Goal: Information Seeking & Learning: Learn about a topic

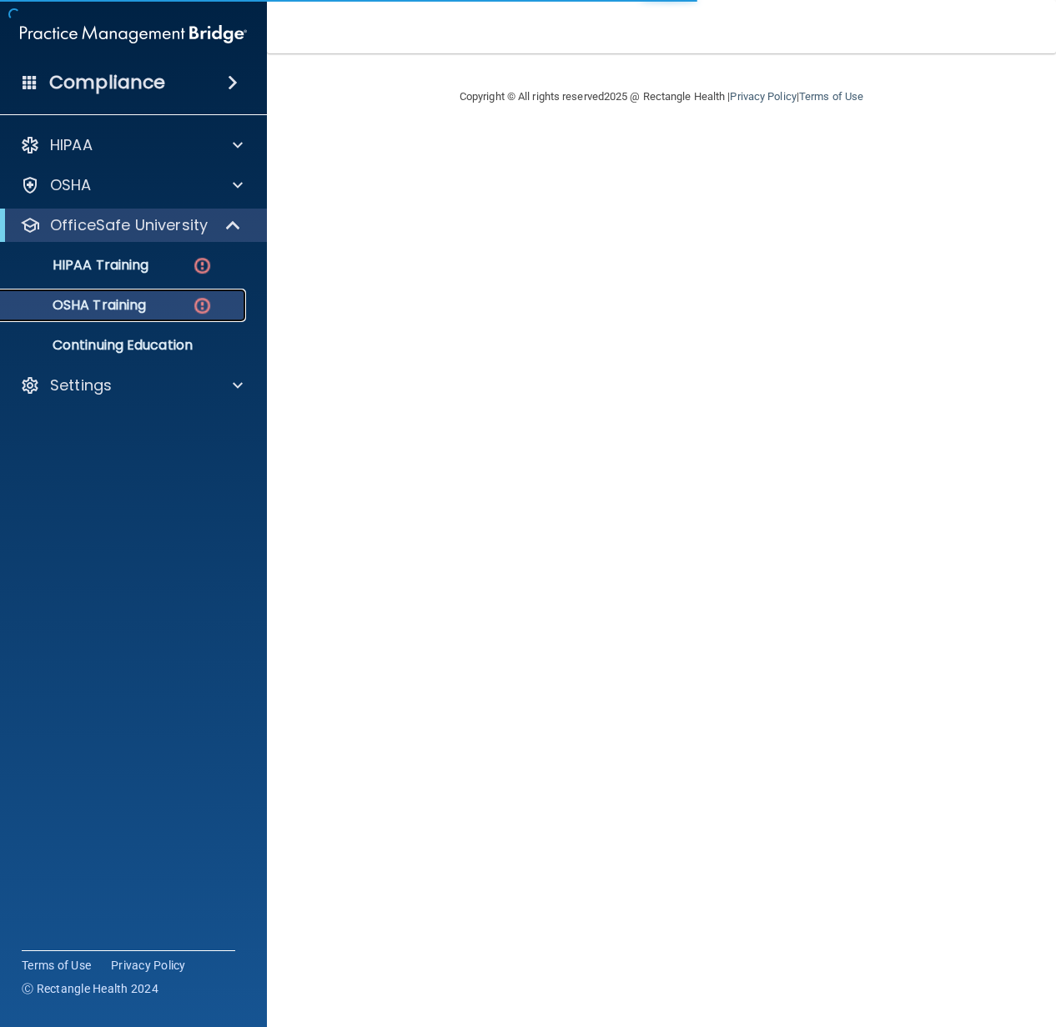
click at [93, 304] on p "OSHA Training" at bounding box center [78, 305] width 135 height 17
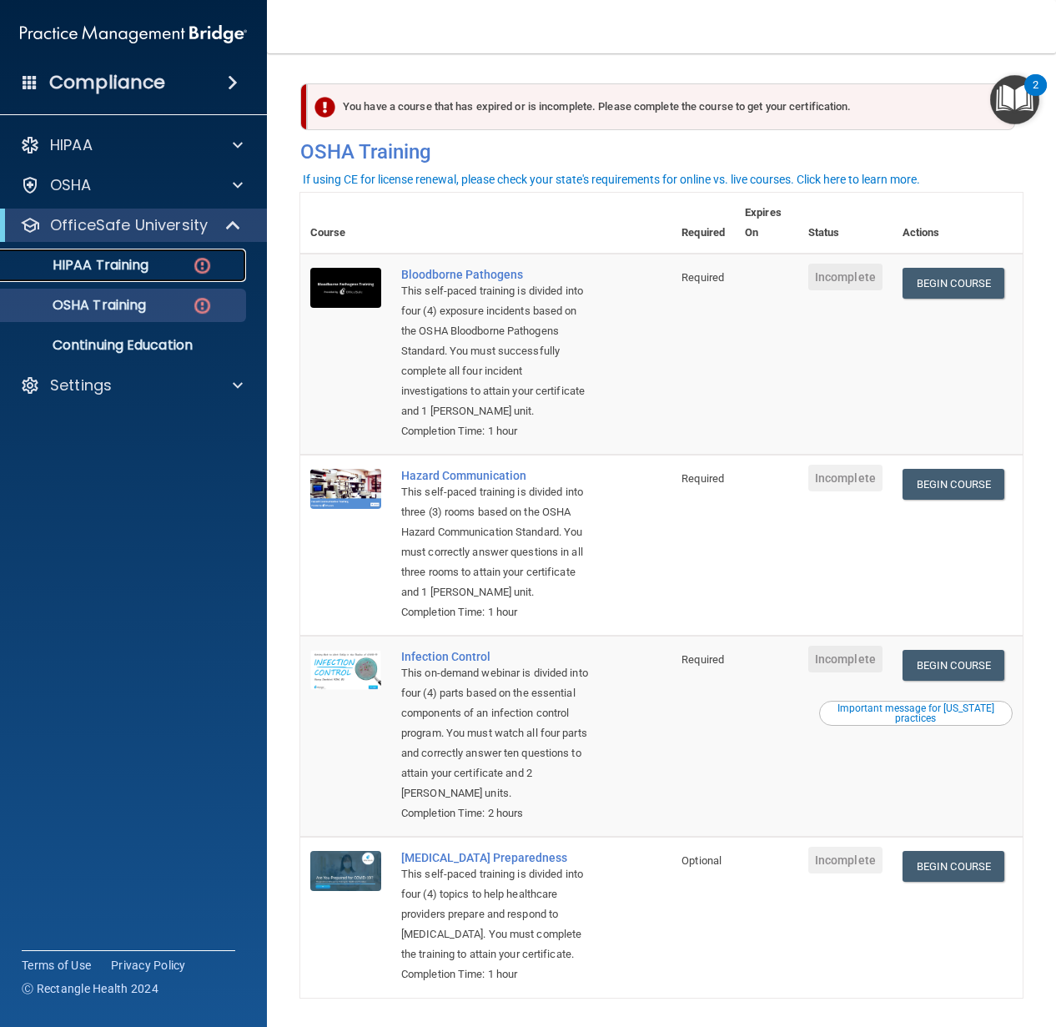
click at [107, 278] on link "HIPAA Training" at bounding box center [114, 265] width 263 height 33
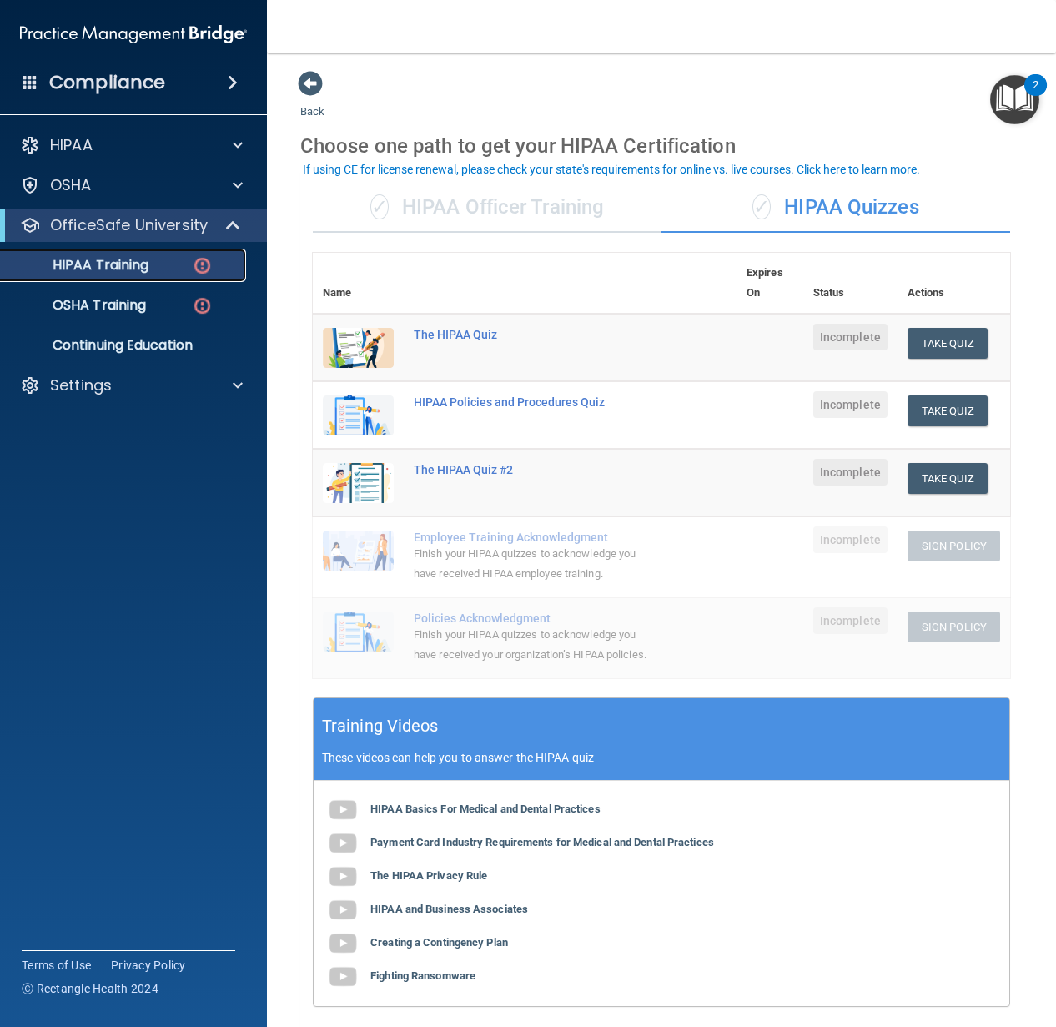
click at [113, 274] on p "HIPAA Training" at bounding box center [80, 265] width 138 height 17
click at [109, 302] on p "OSHA Training" at bounding box center [78, 305] width 135 height 17
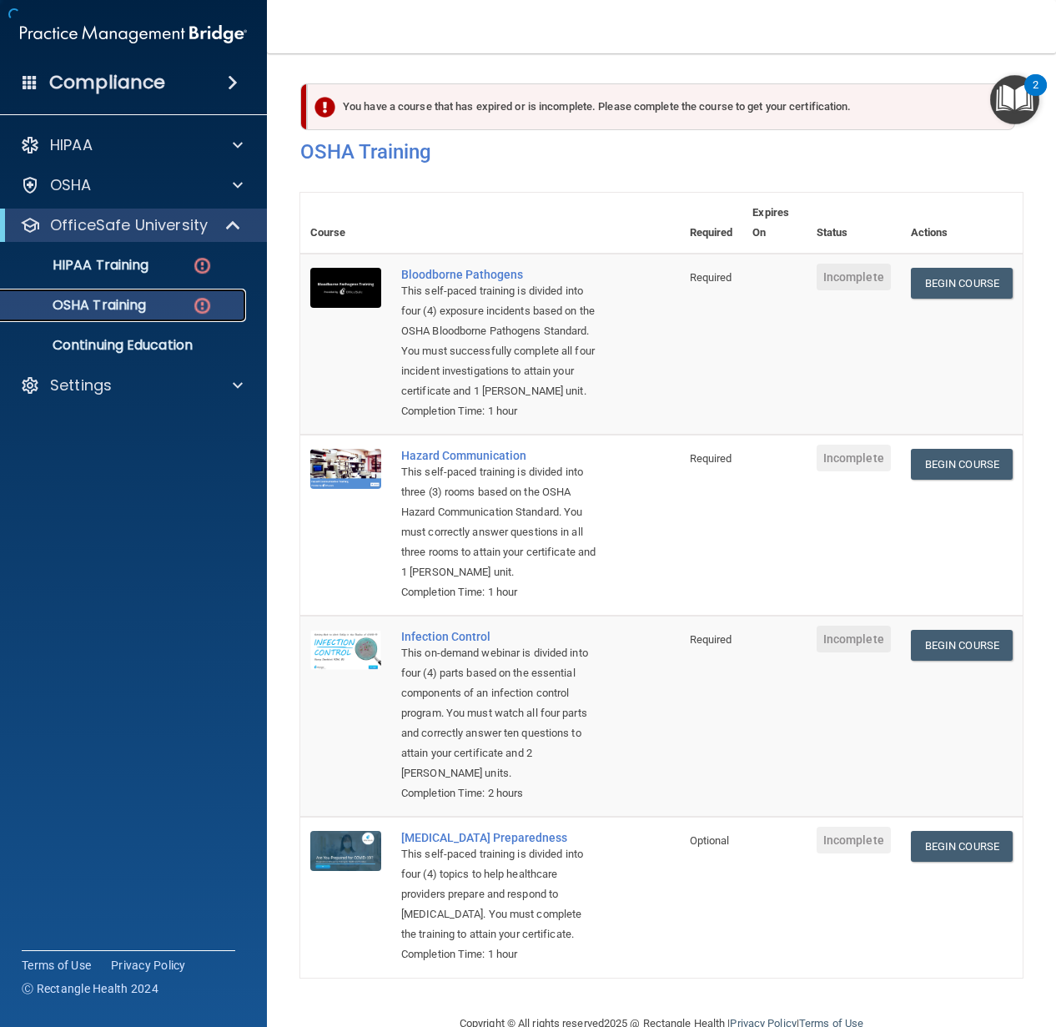
click at [109, 300] on p "OSHA Training" at bounding box center [78, 305] width 135 height 17
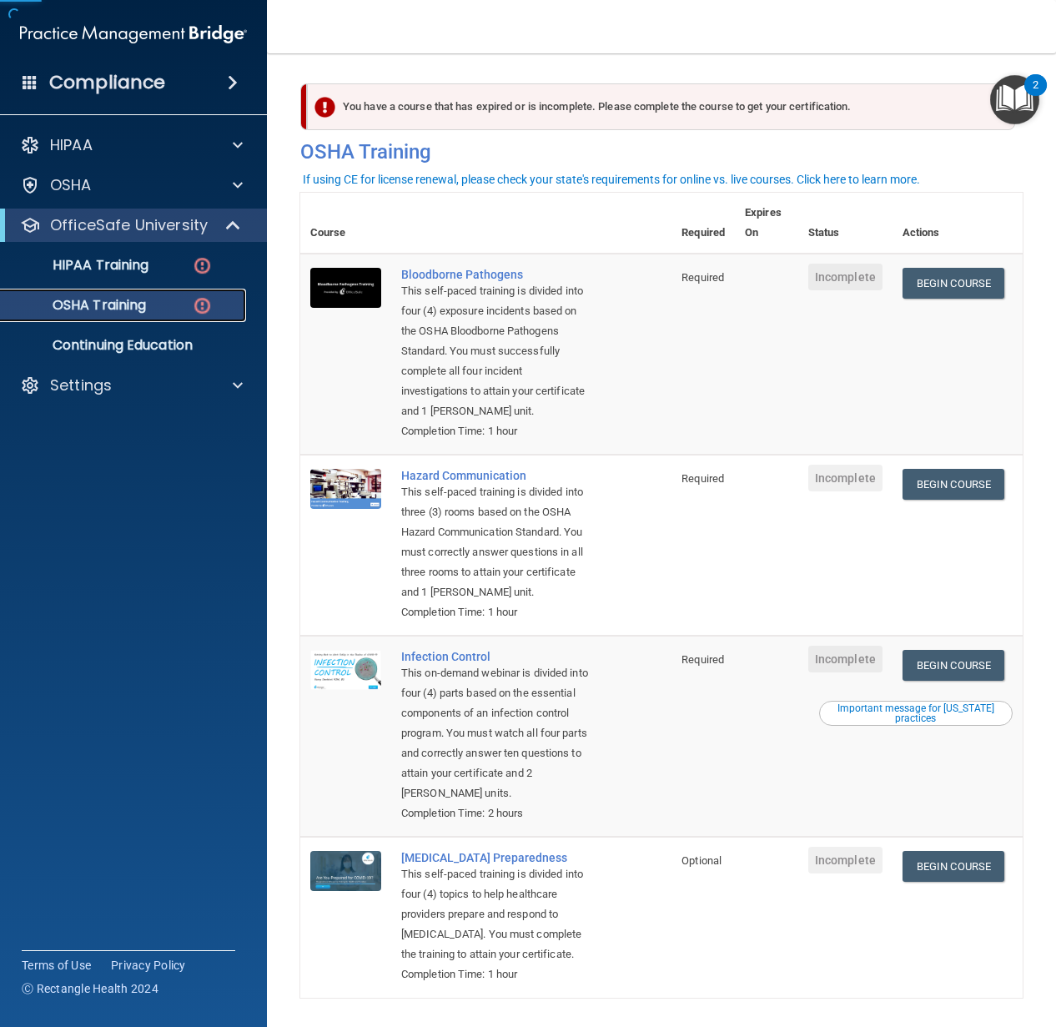
scroll to position [98, 0]
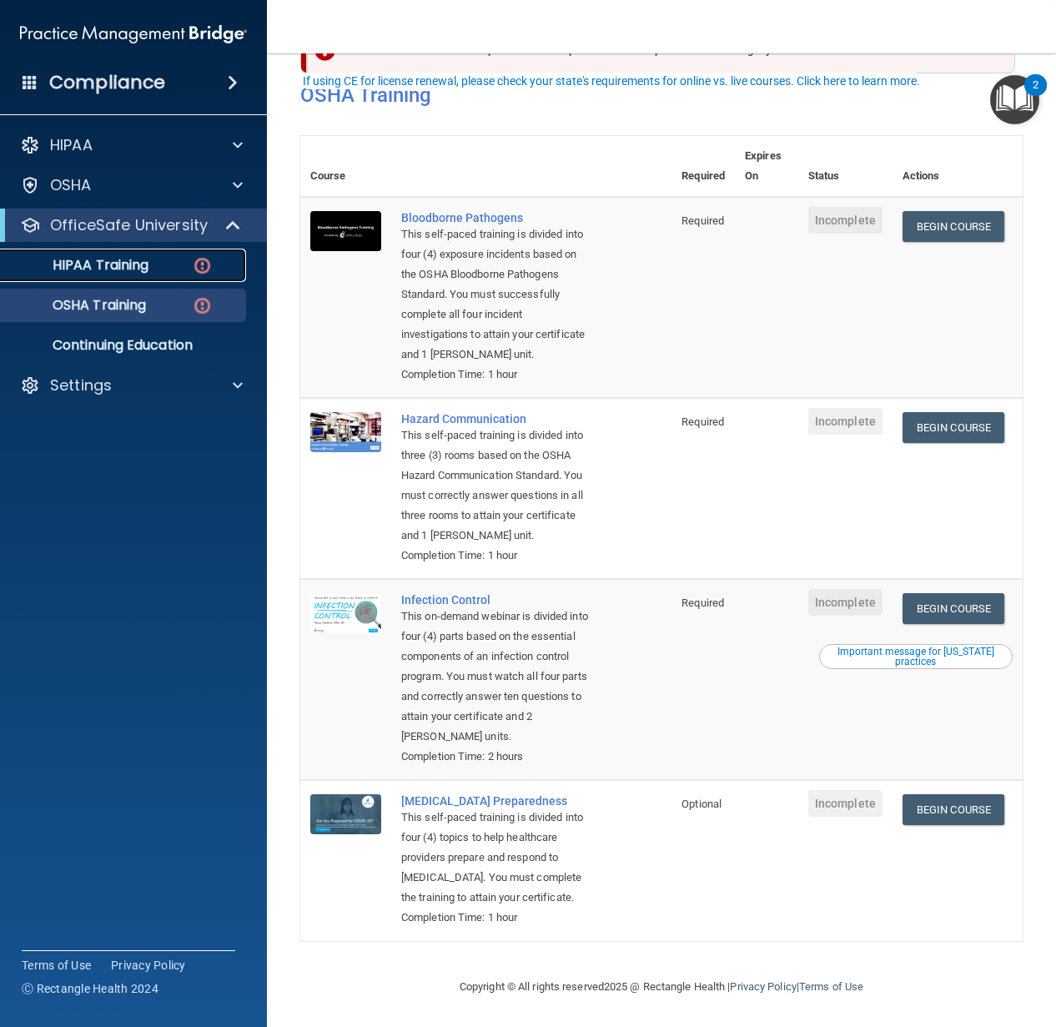
click at [128, 260] on p "HIPAA Training" at bounding box center [80, 265] width 138 height 17
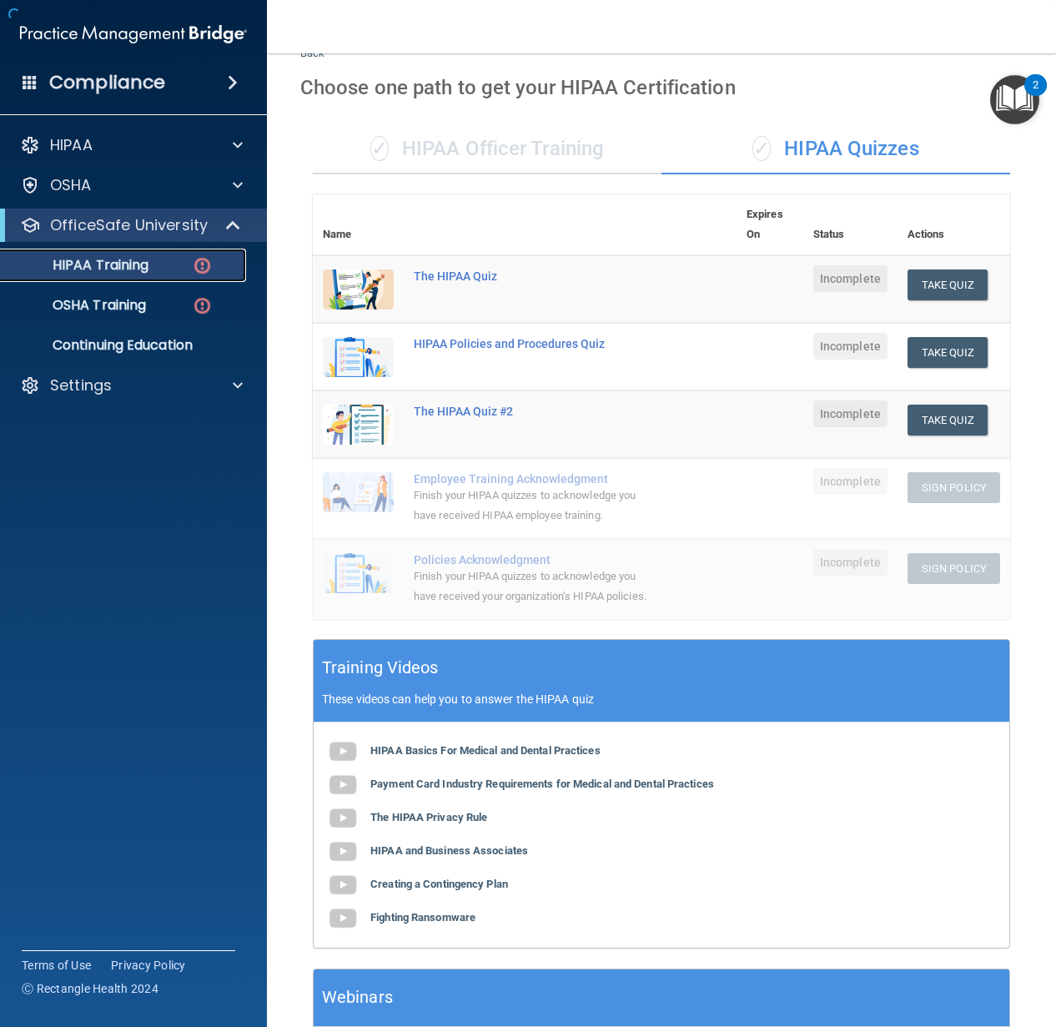
scroll to position [209, 0]
